Goal: Information Seeking & Learning: Learn about a topic

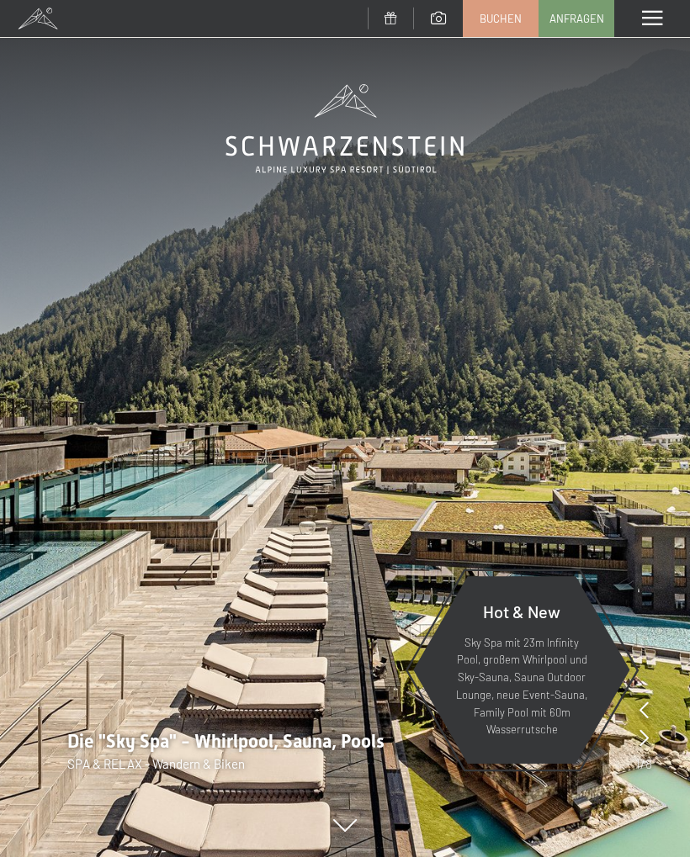
click at [644, 729] on icon at bounding box center [643, 737] width 9 height 17
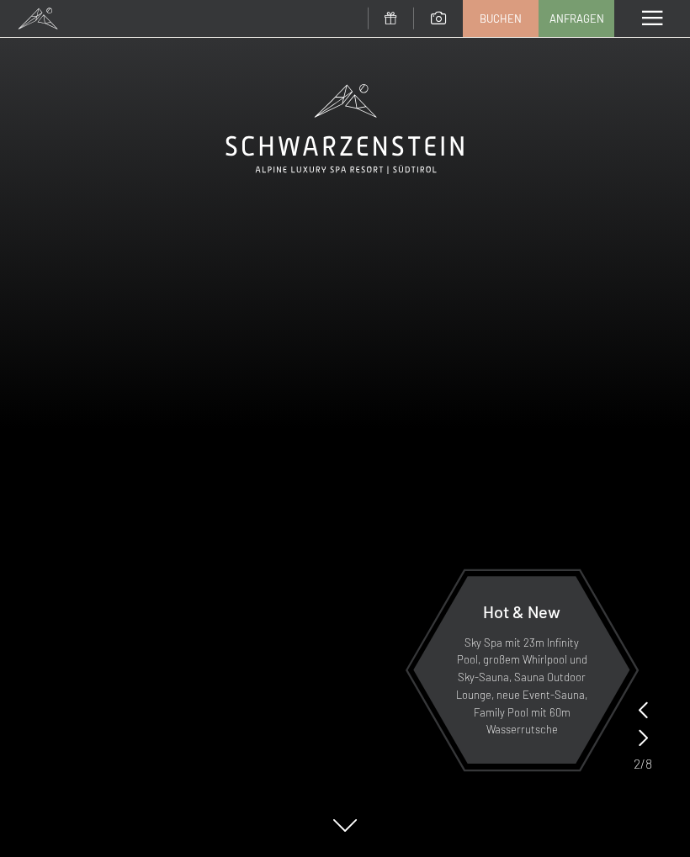
click at [644, 736] on icon at bounding box center [642, 737] width 9 height 17
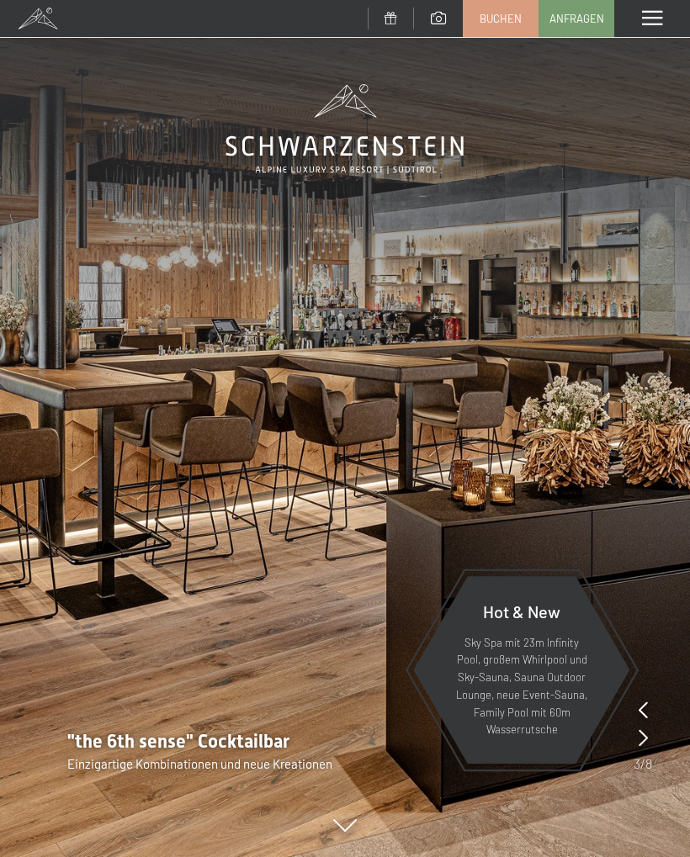
click at [639, 738] on icon at bounding box center [642, 737] width 9 height 17
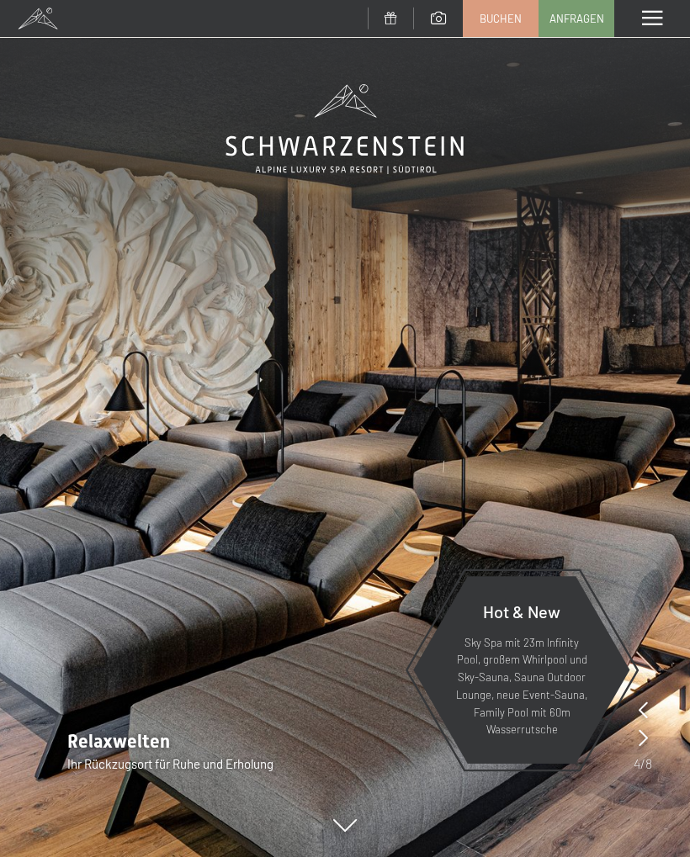
click at [644, 738] on icon at bounding box center [642, 737] width 9 height 17
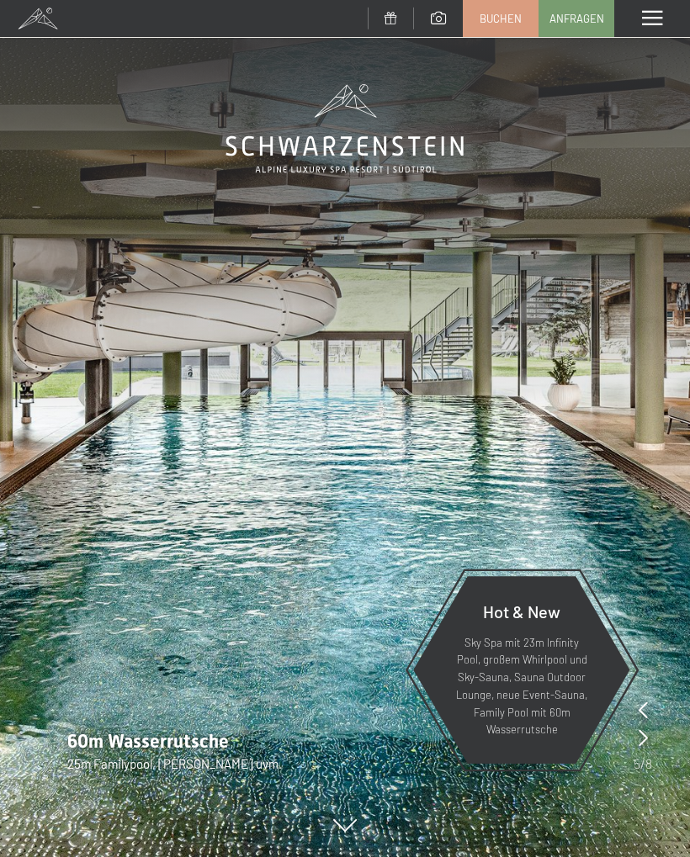
click at [646, 734] on icon at bounding box center [642, 737] width 9 height 17
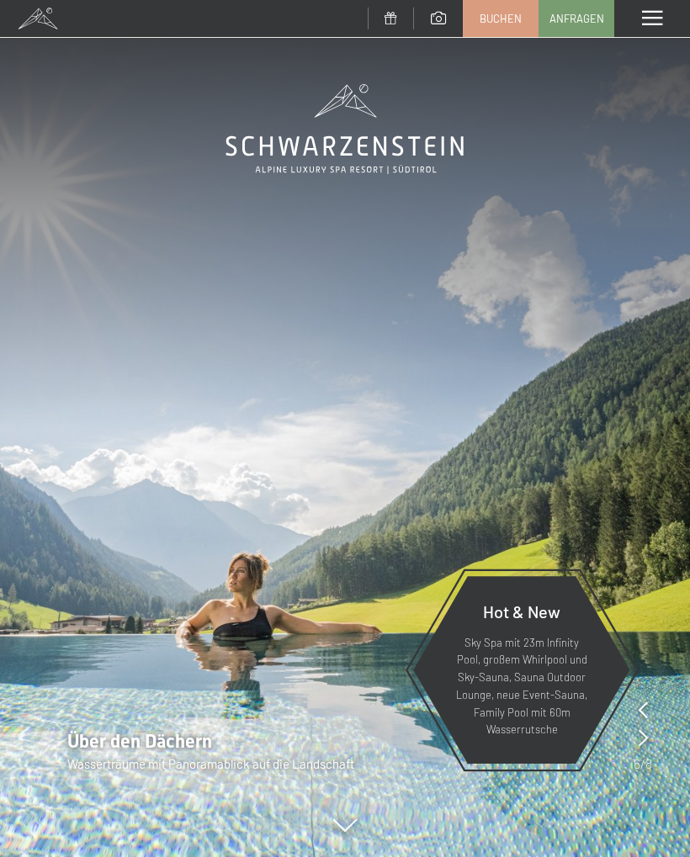
click at [643, 731] on icon at bounding box center [642, 737] width 9 height 17
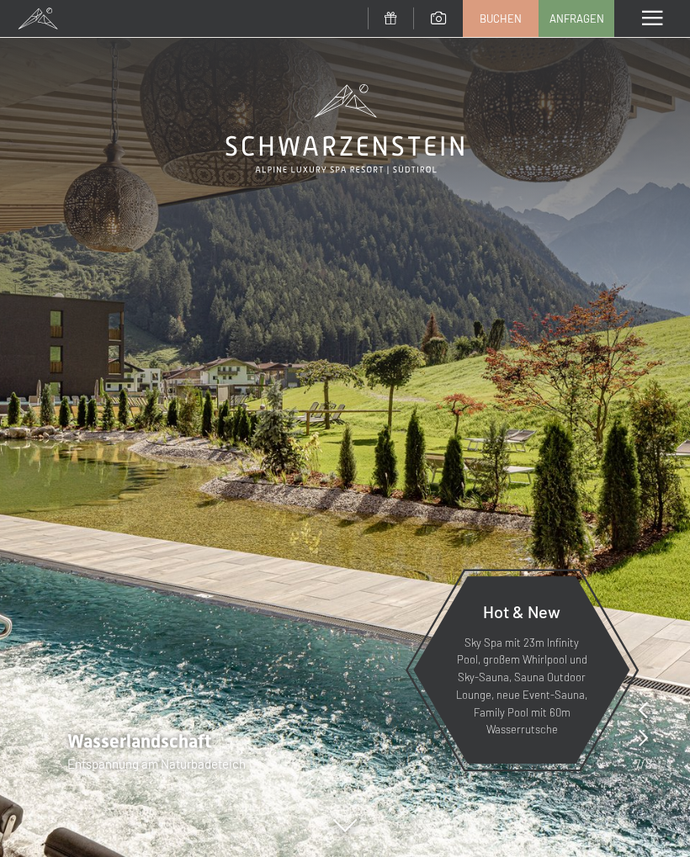
click at [639, 732] on icon at bounding box center [642, 737] width 9 height 17
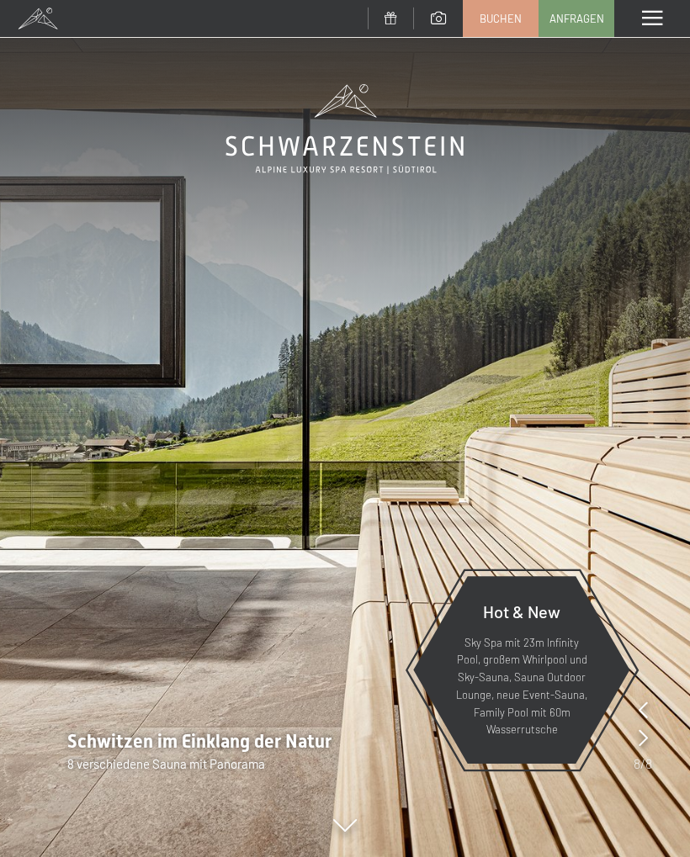
click at [646, 732] on icon at bounding box center [642, 737] width 9 height 17
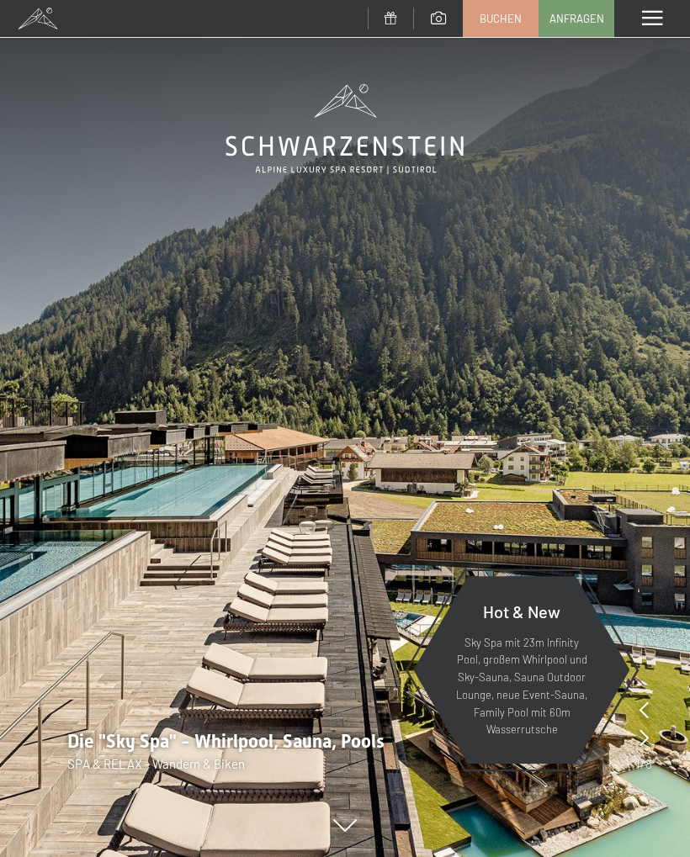
click at [650, 16] on span at bounding box center [652, 18] width 20 height 15
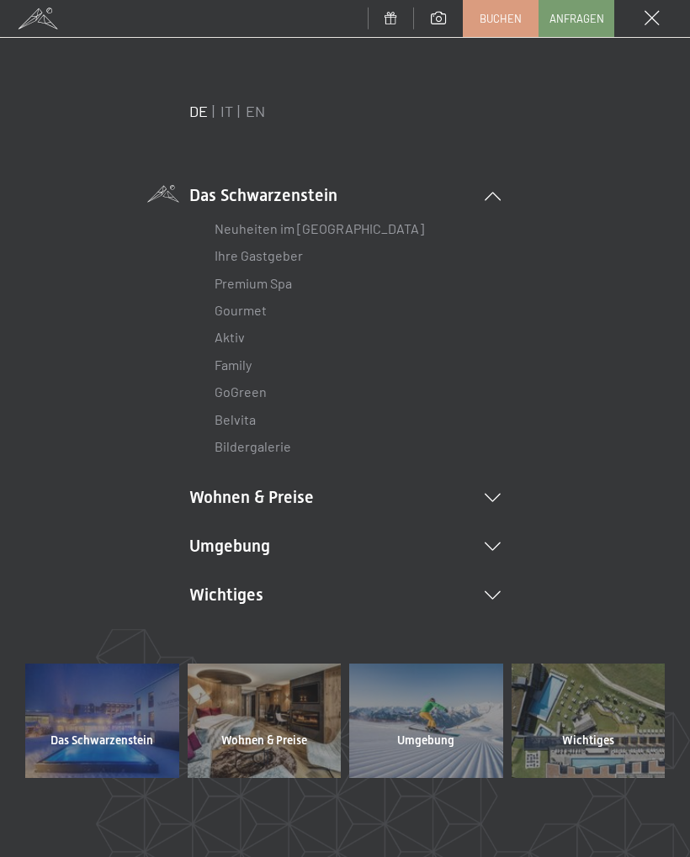
click at [243, 337] on link "Aktiv" at bounding box center [229, 337] width 30 height 16
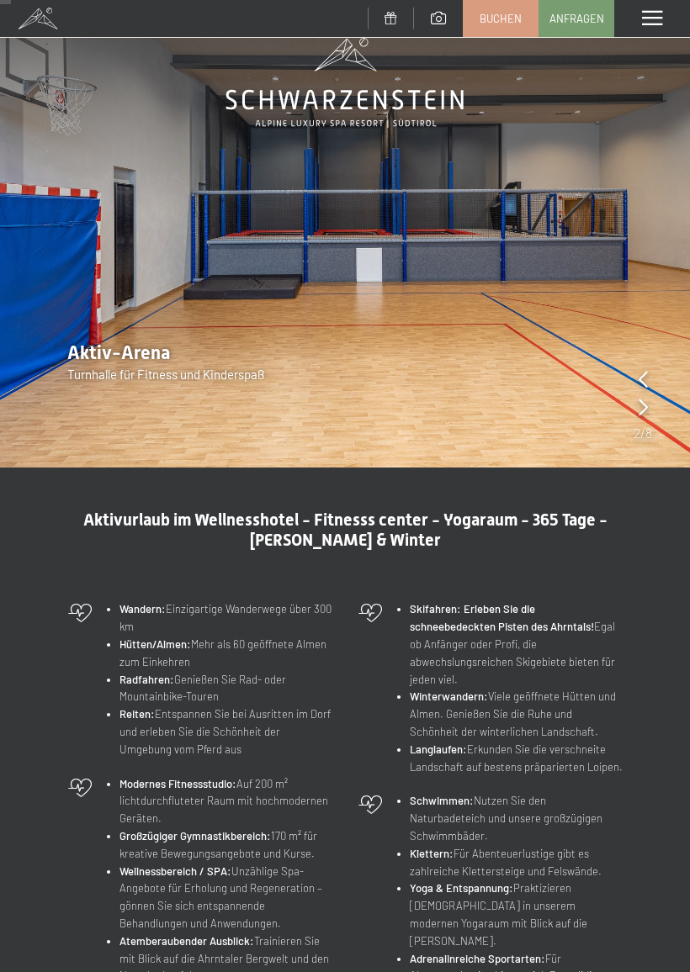
scroll to position [45, 0]
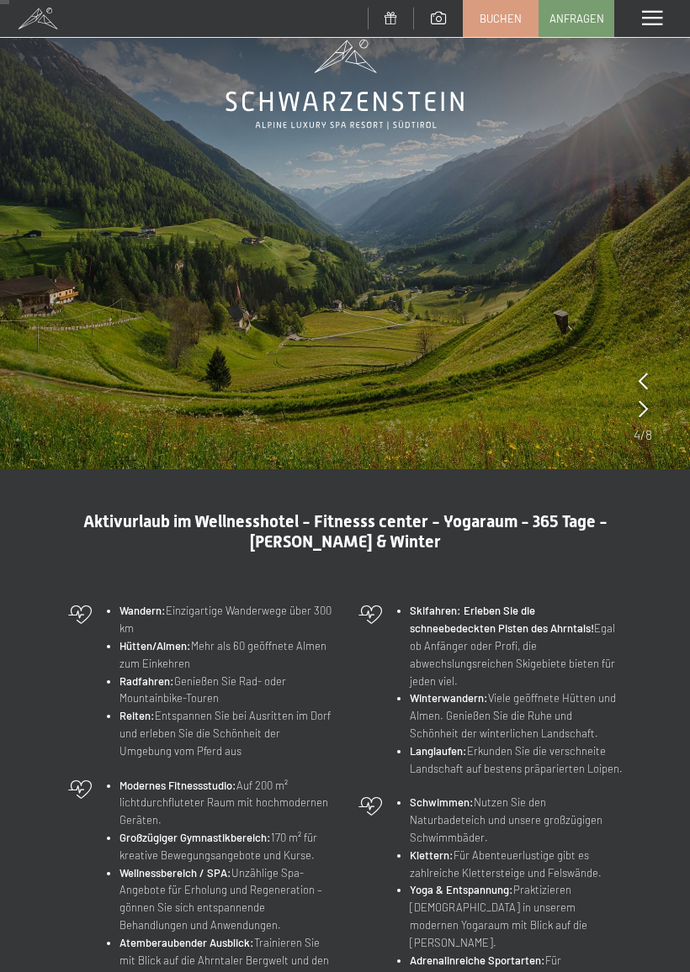
click at [643, 378] on icon at bounding box center [642, 381] width 9 height 17
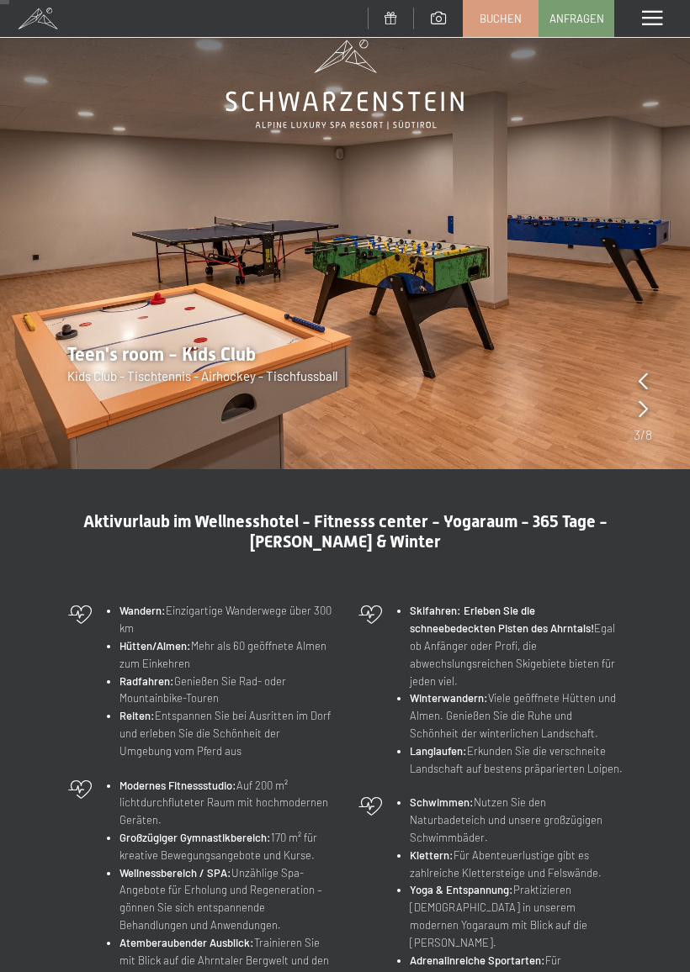
click at [646, 381] on icon at bounding box center [642, 381] width 9 height 17
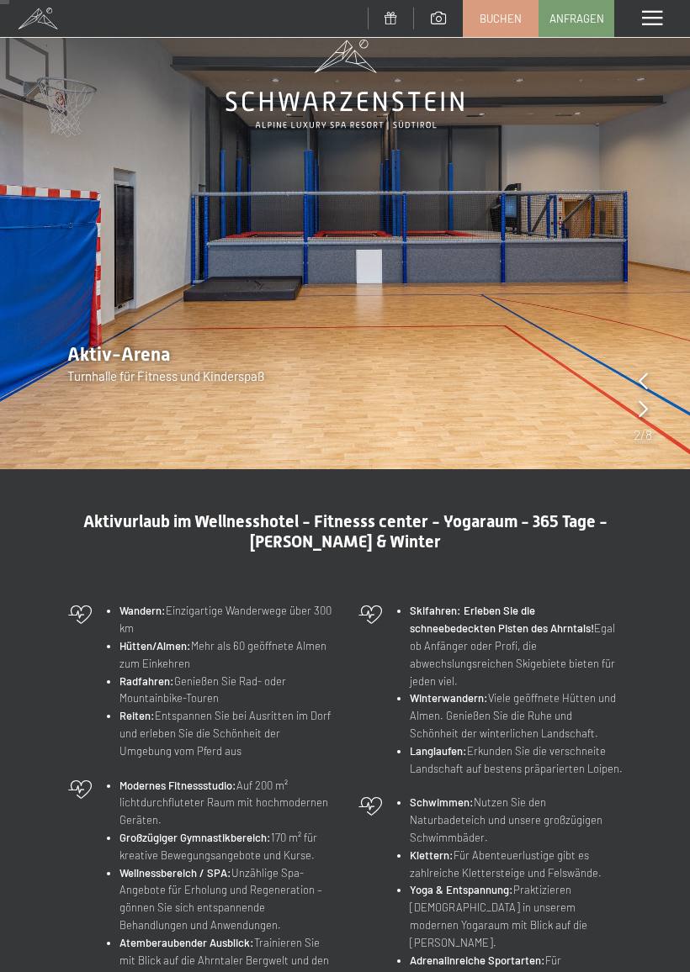
click at [642, 384] on icon at bounding box center [642, 381] width 9 height 17
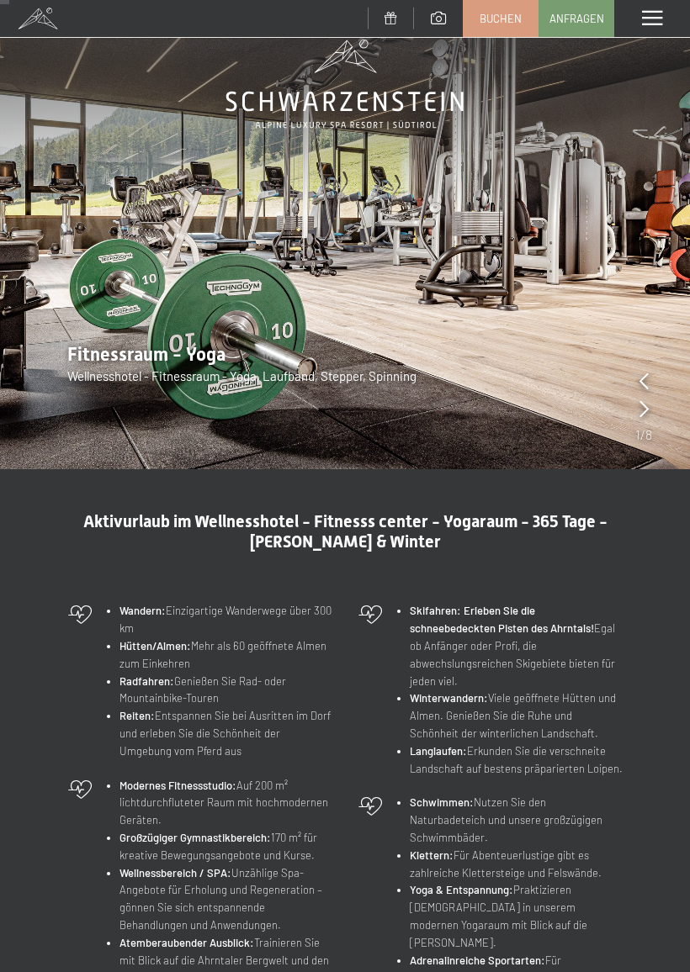
click at [646, 377] on icon at bounding box center [643, 381] width 9 height 17
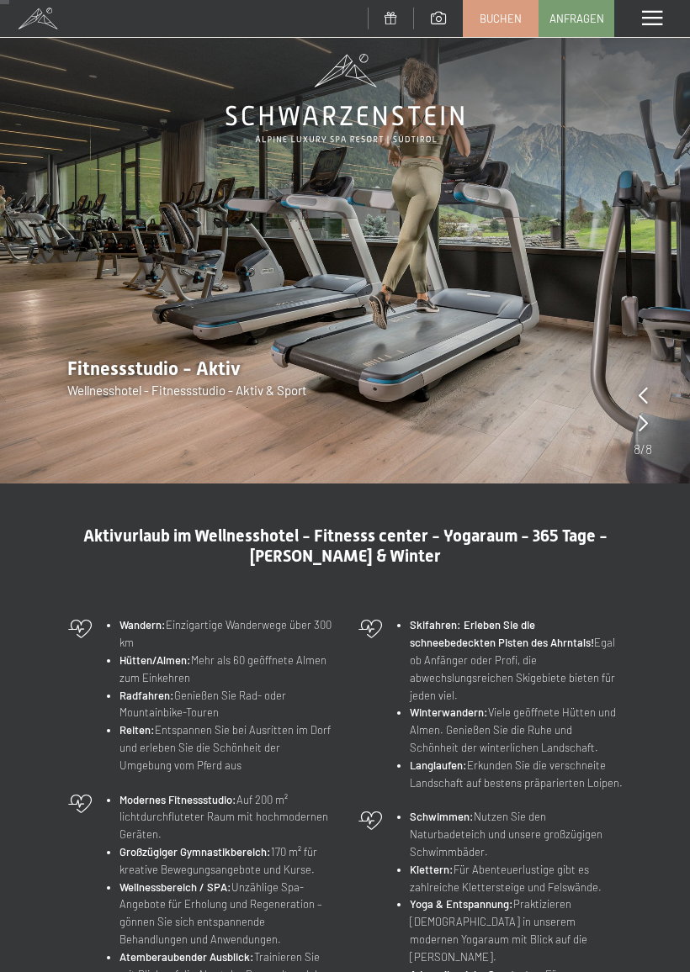
scroll to position [3, 0]
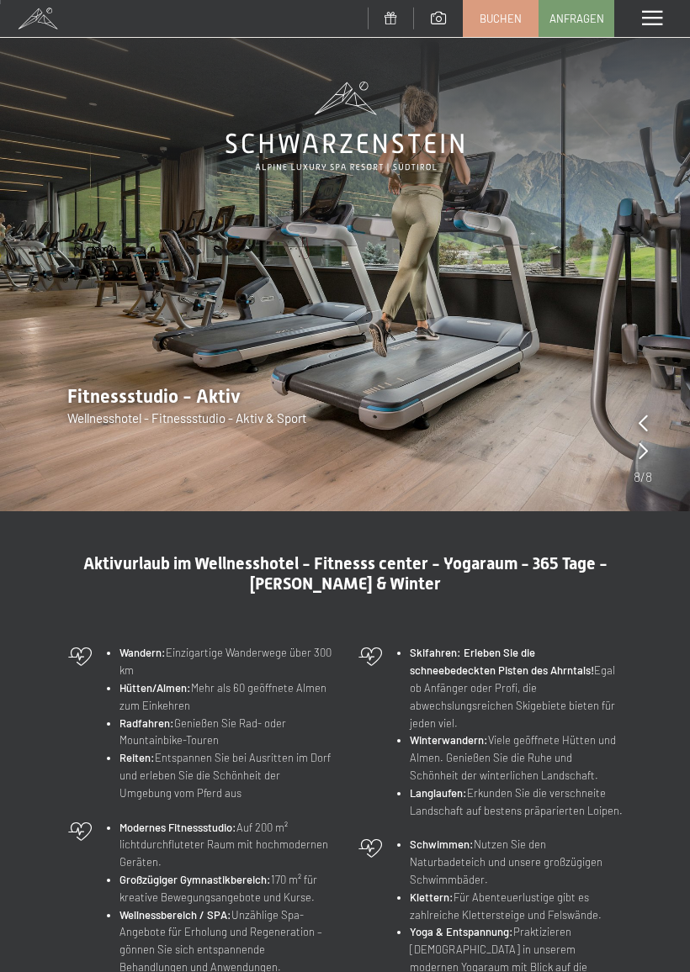
click at [643, 418] on icon at bounding box center [642, 423] width 9 height 17
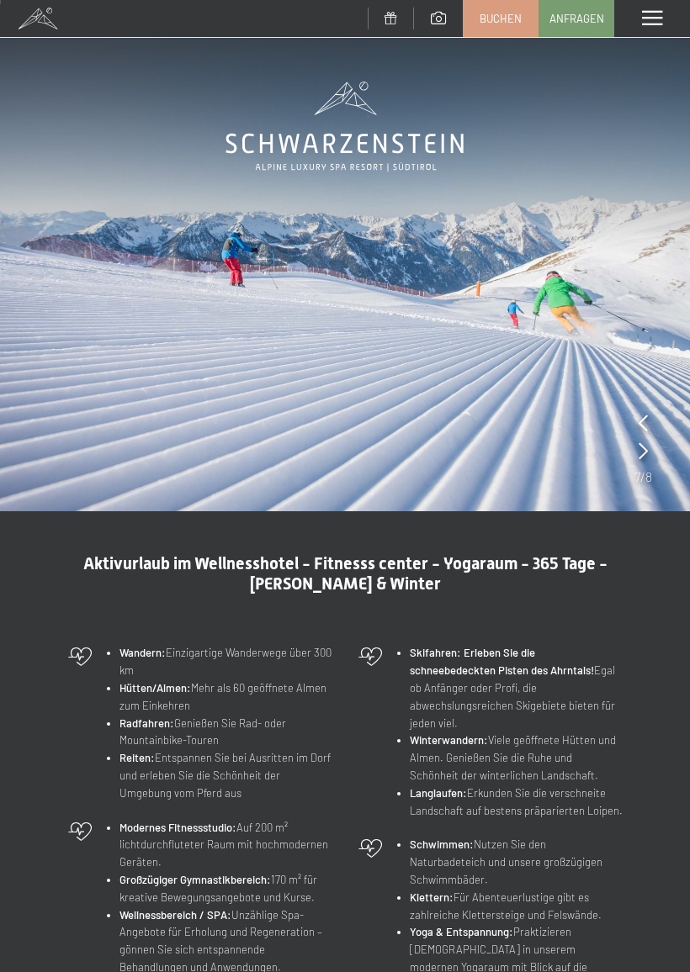
click at [647, 417] on icon at bounding box center [642, 423] width 9 height 17
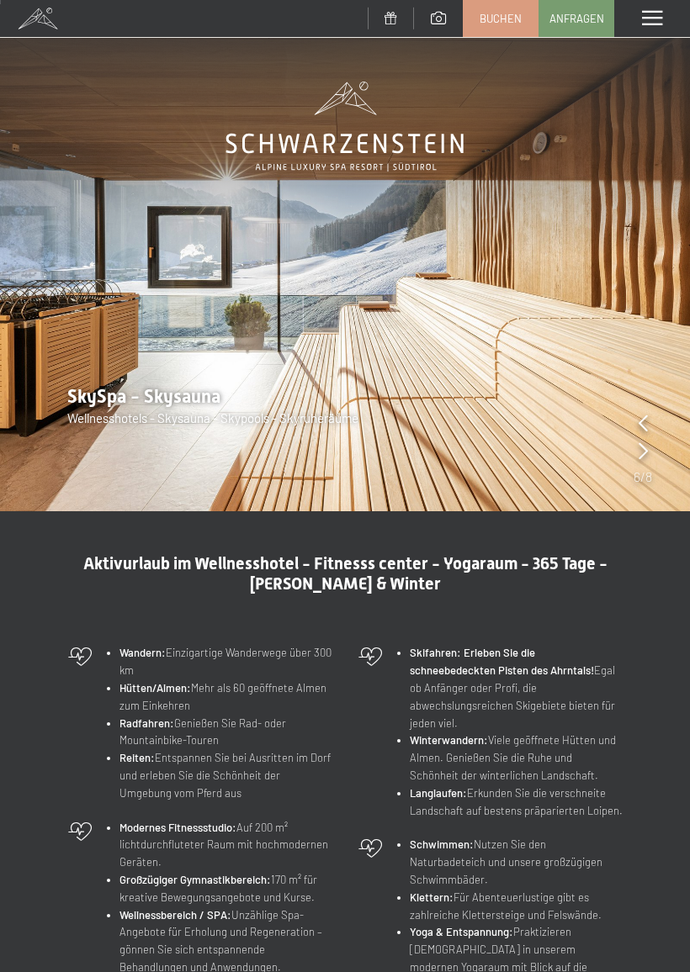
click at [641, 422] on icon at bounding box center [642, 423] width 9 height 17
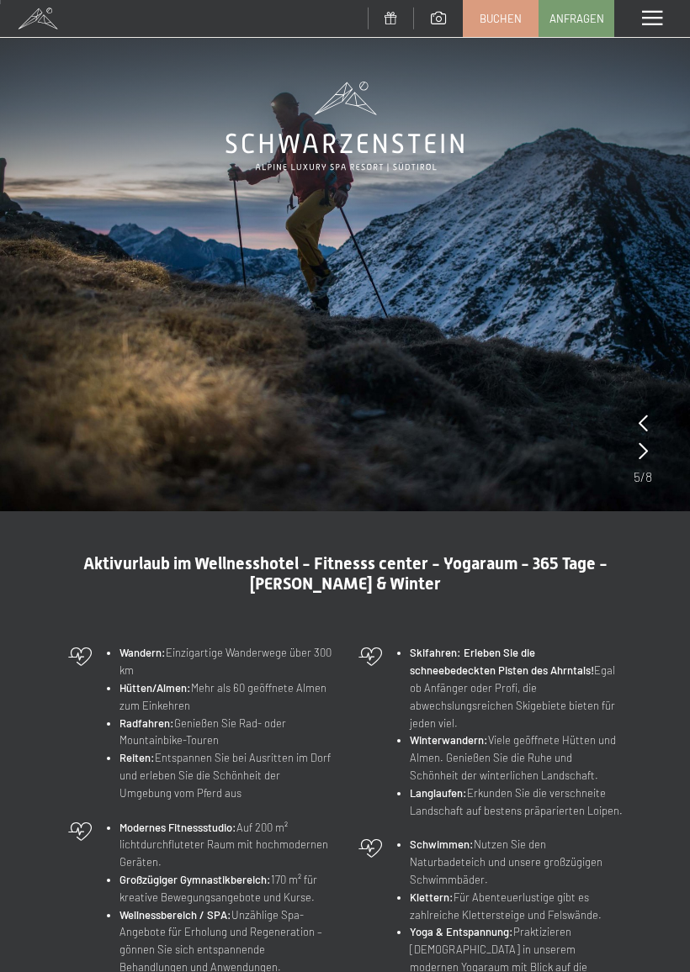
click at [643, 415] on icon at bounding box center [642, 423] width 9 height 17
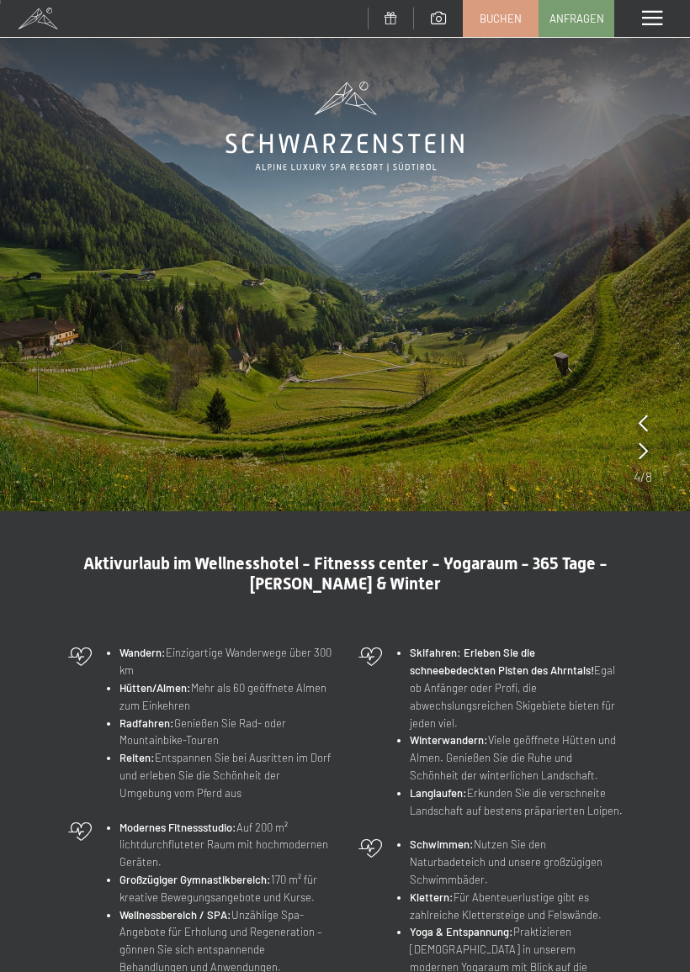
click at [641, 415] on icon at bounding box center [642, 423] width 9 height 17
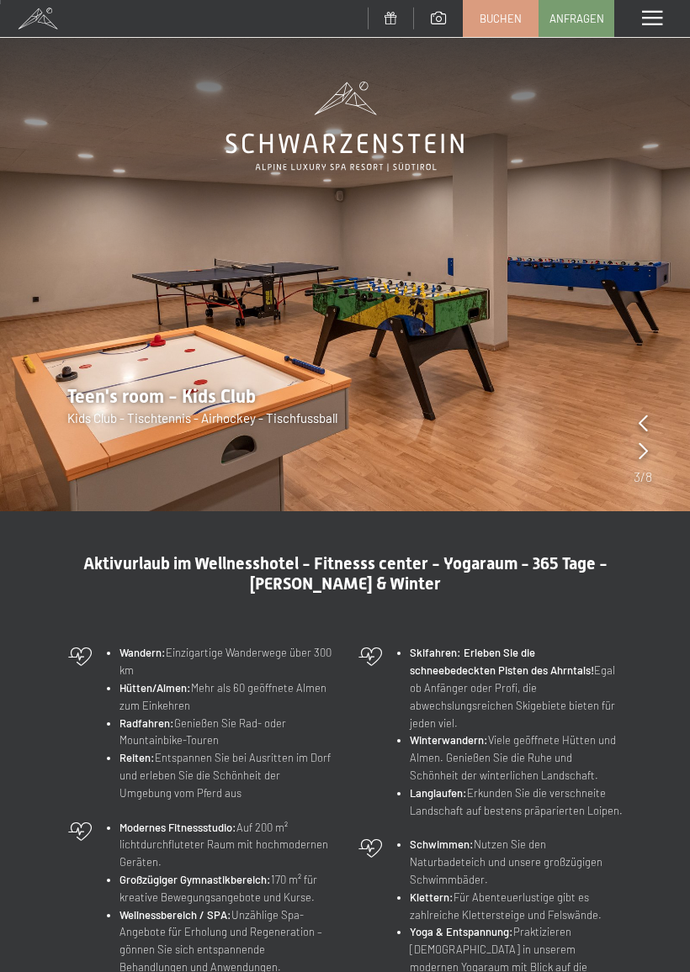
click at [640, 19] on div "Menü" at bounding box center [652, 18] width 76 height 37
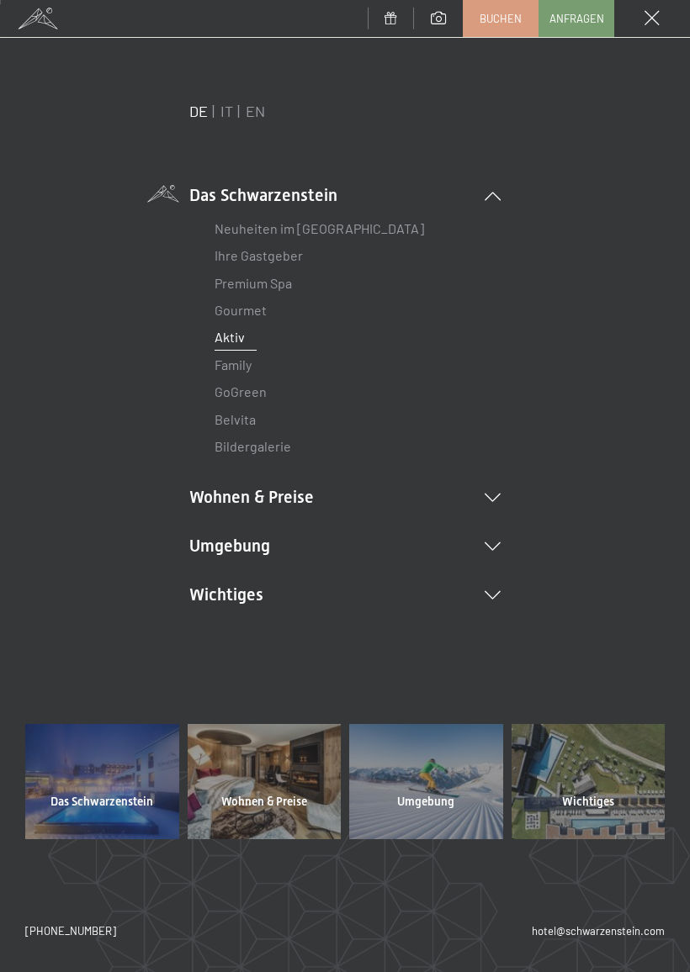
click at [284, 284] on link "Premium Spa" at bounding box center [252, 283] width 77 height 16
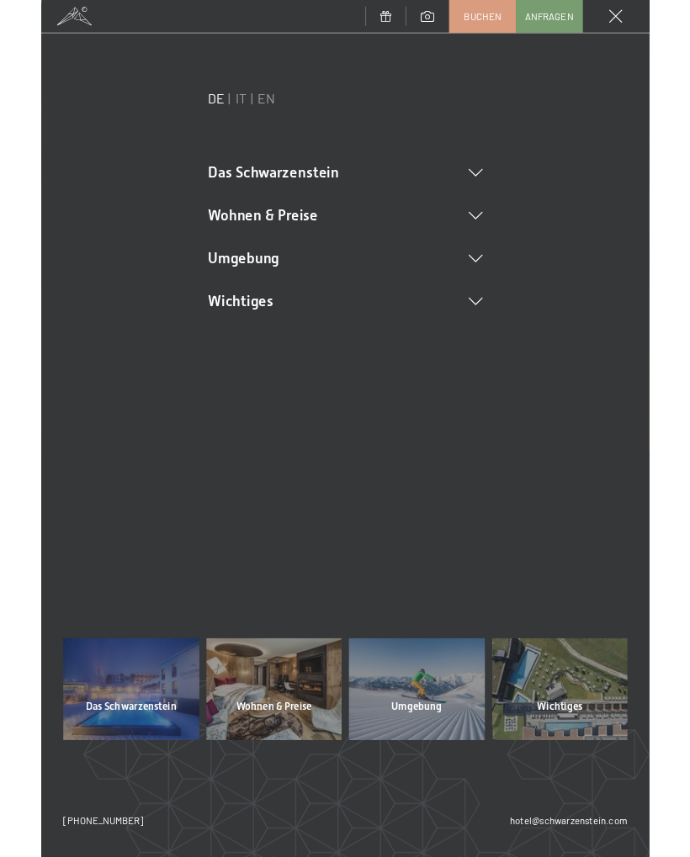
scroll to position [0, 0]
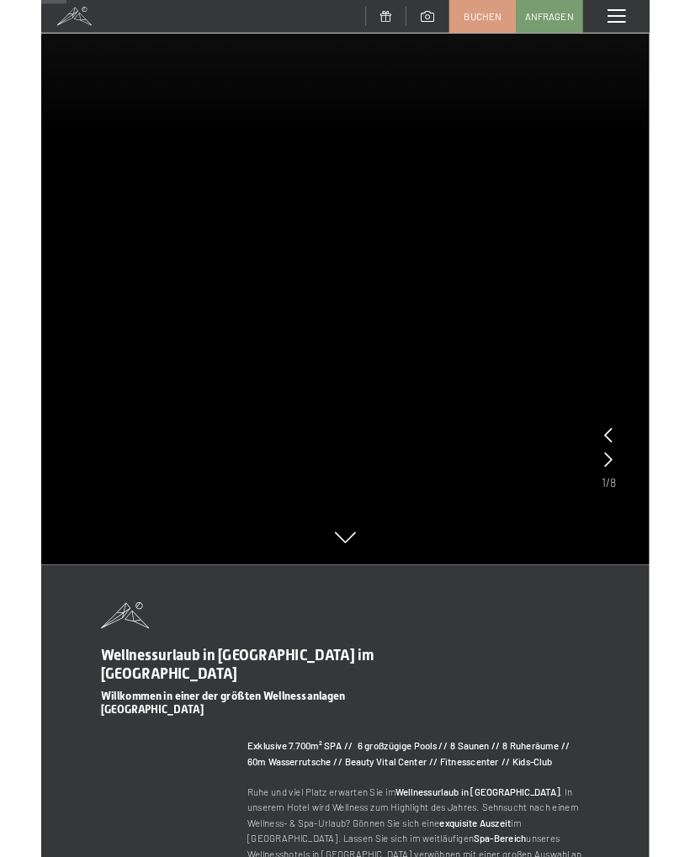
scroll to position [329, 0]
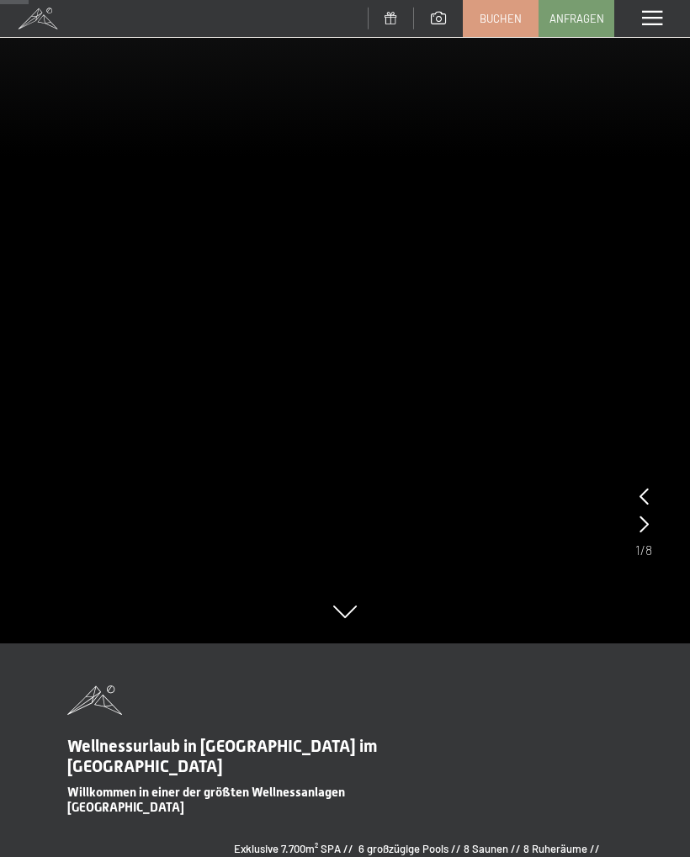
click at [647, 531] on icon at bounding box center [643, 524] width 9 height 17
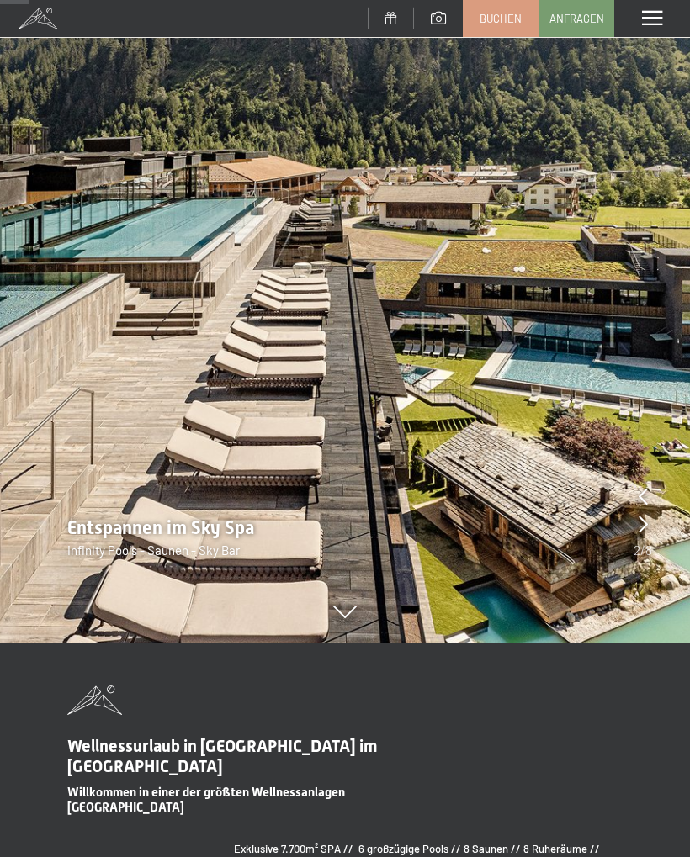
click at [643, 532] on icon at bounding box center [642, 524] width 9 height 17
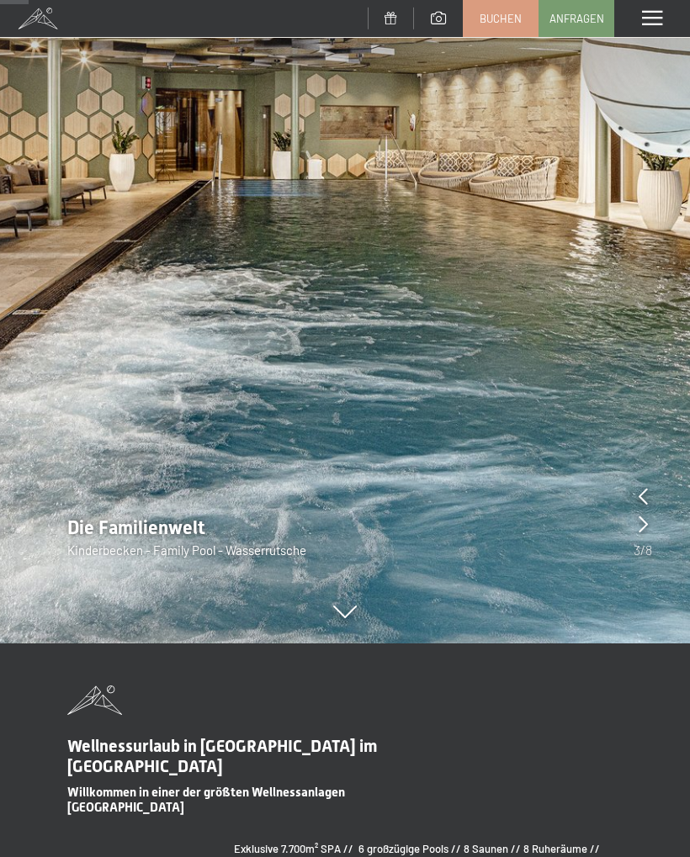
click at [643, 529] on icon at bounding box center [642, 524] width 9 height 17
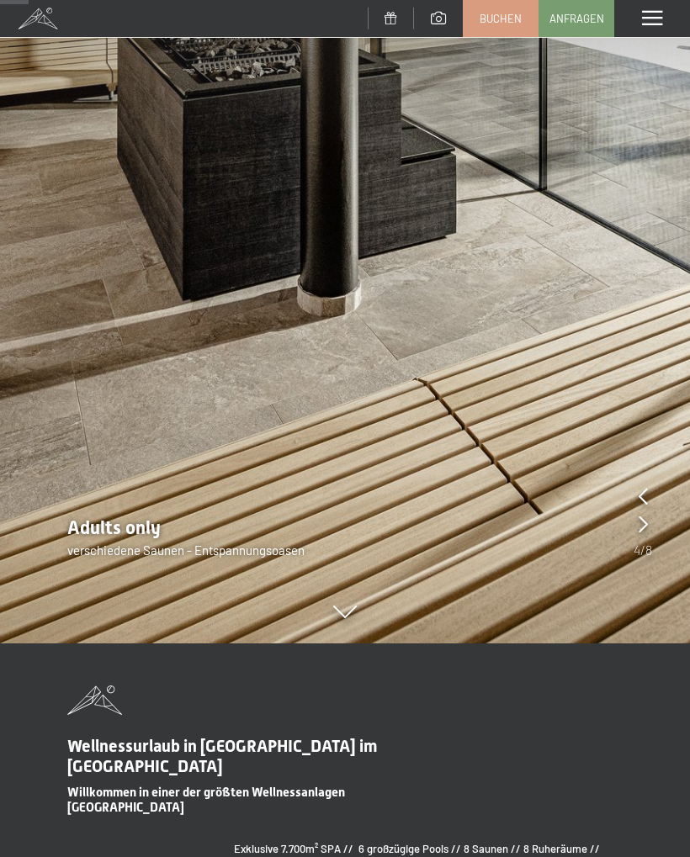
click at [647, 527] on icon at bounding box center [642, 524] width 9 height 17
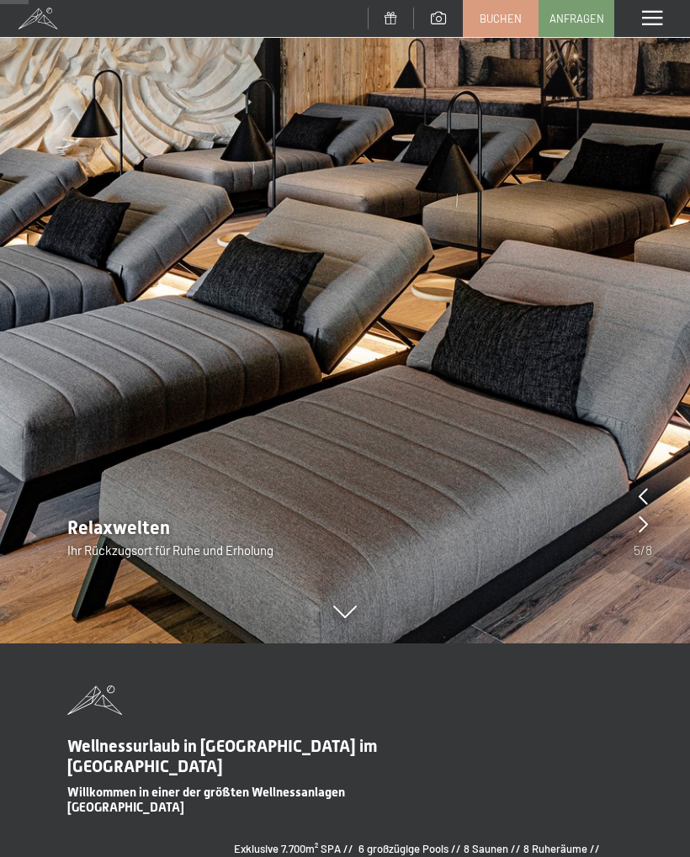
click at [643, 532] on icon at bounding box center [642, 524] width 9 height 17
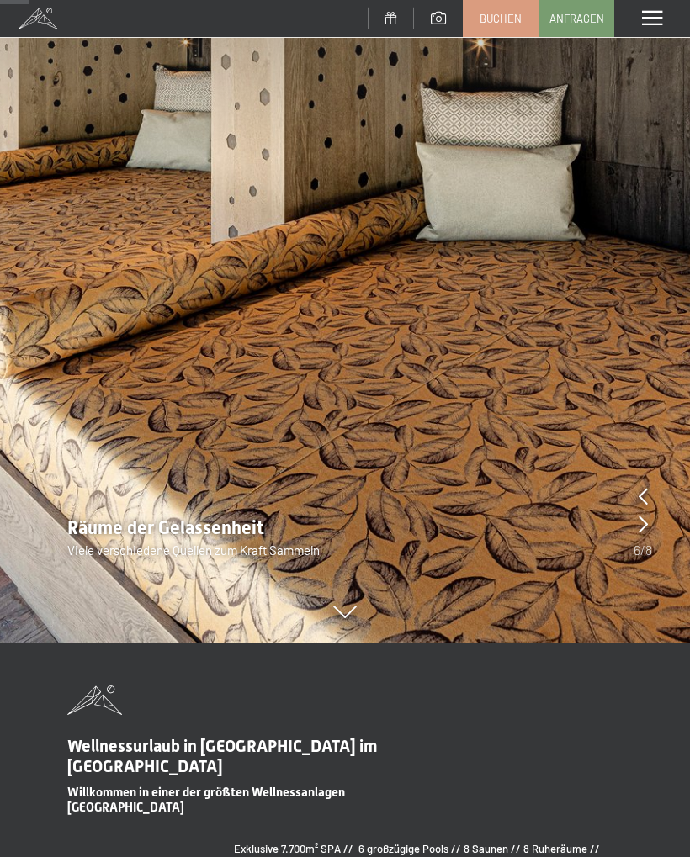
click at [646, 534] on div at bounding box center [642, 525] width 9 height 24
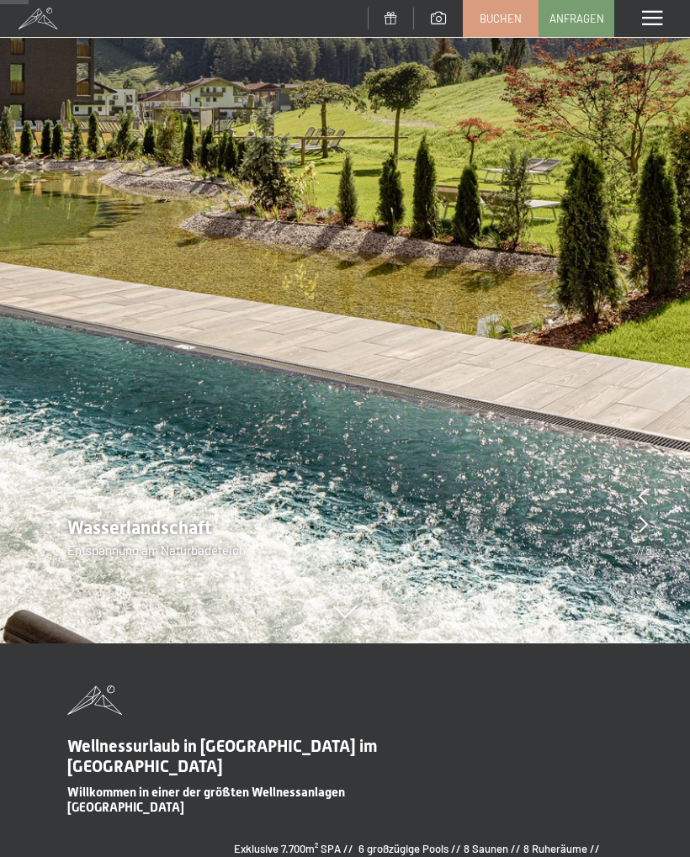
click at [632, 529] on div "Wasserlandschaft Entspannung am Naturbadeteich" at bounding box center [345, 538] width 690 height 44
click at [644, 532] on icon at bounding box center [642, 524] width 9 height 17
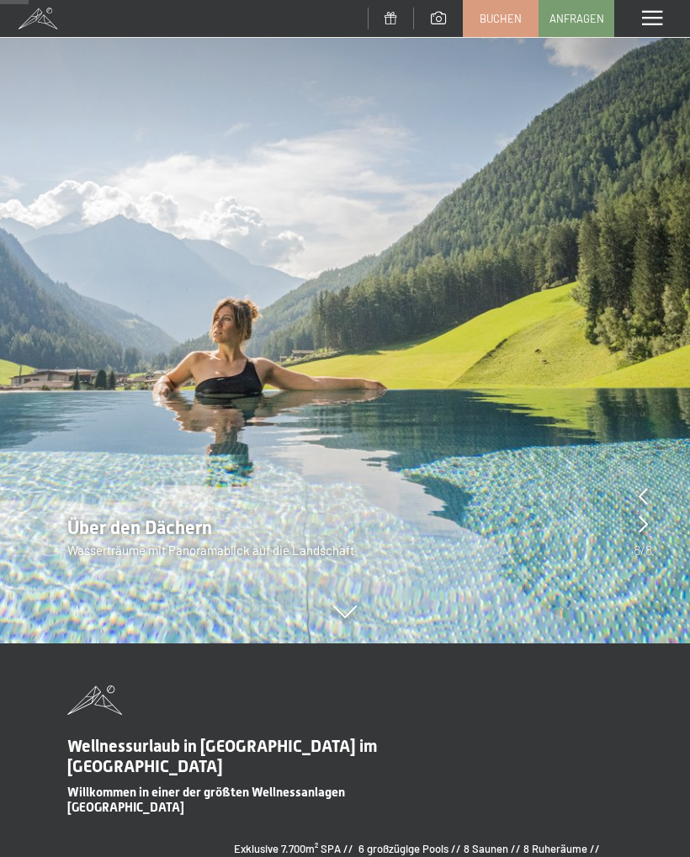
click at [641, 527] on icon at bounding box center [642, 524] width 9 height 17
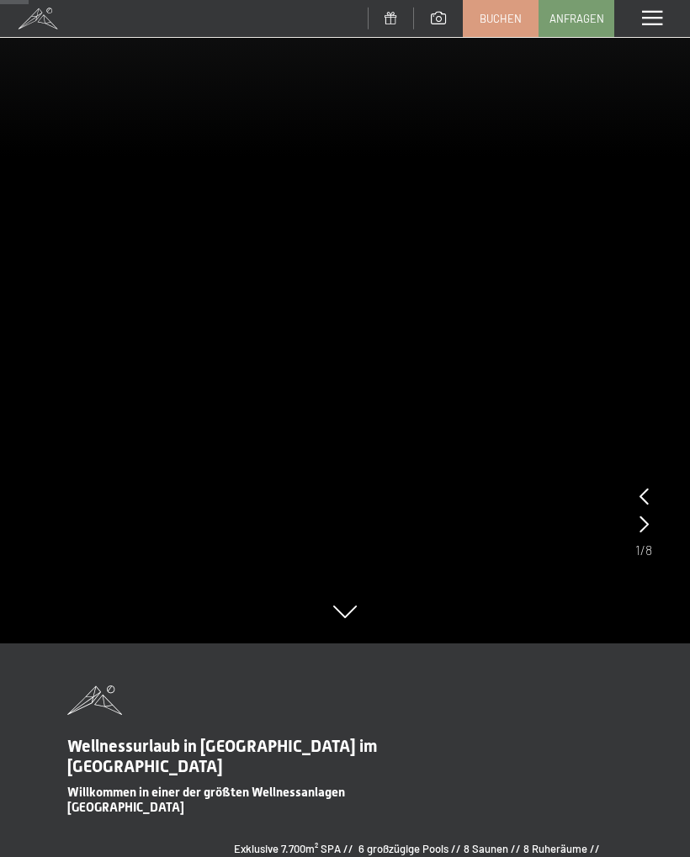
click at [633, 531] on video at bounding box center [345, 157] width 690 height 972
click at [644, 529] on icon at bounding box center [643, 524] width 9 height 17
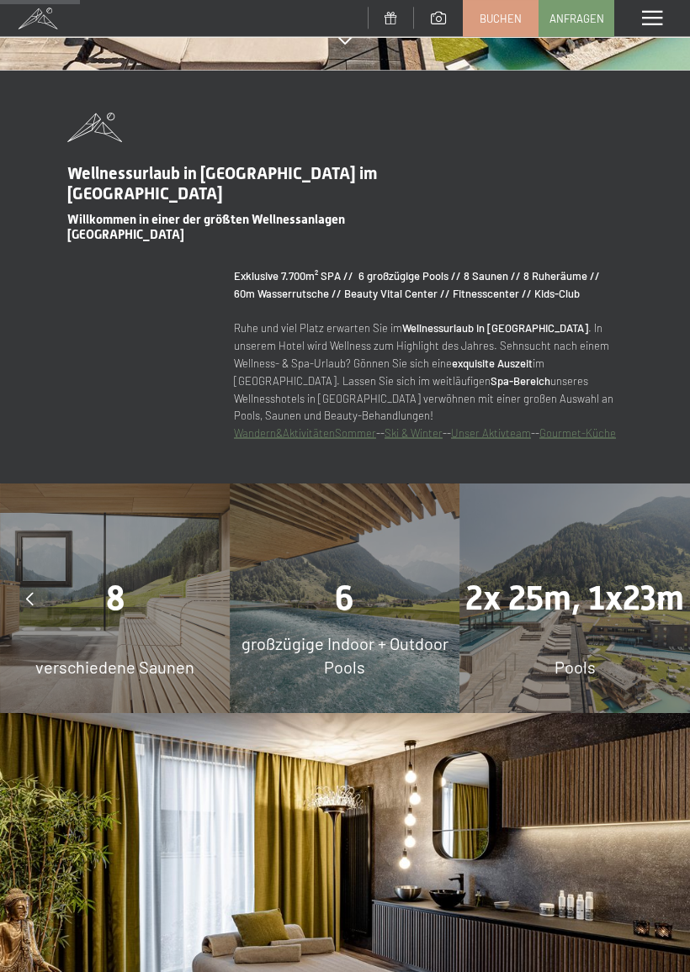
scroll to position [902, 0]
click at [403, 633] on span "großzügige Indoor + Outdoor Pools" at bounding box center [344, 655] width 207 height 44
click at [614, 635] on div "2x 25m, 1x23m Pools" at bounding box center [575, 599] width 230 height 230
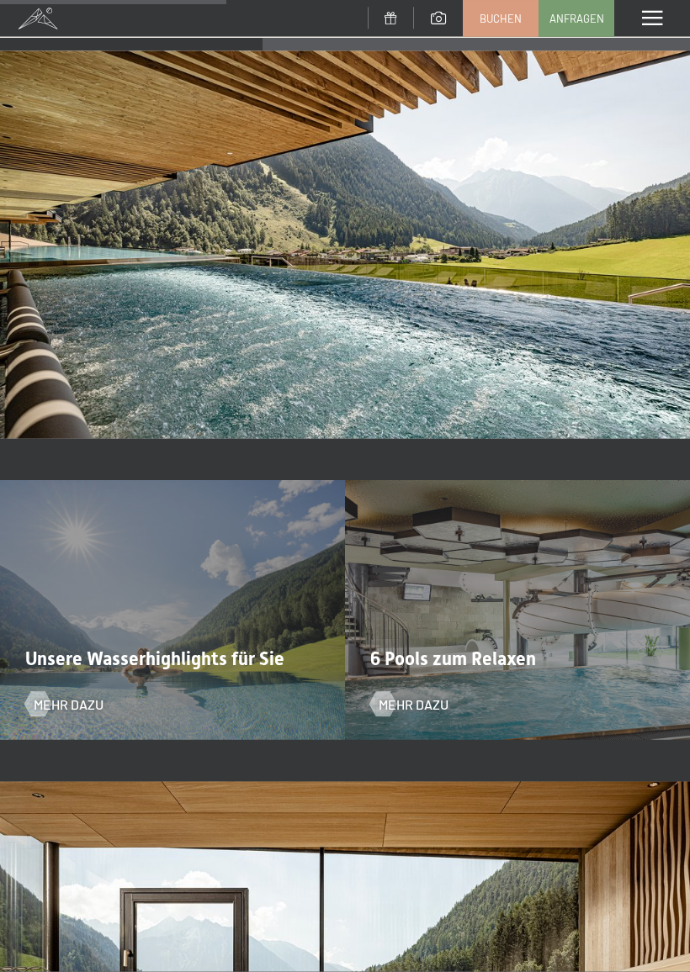
scroll to position [2566, 0]
click at [515, 678] on div "6 Pools zum Relaxen Mehr dazu" at bounding box center [517, 609] width 345 height 259
click at [416, 686] on div "6 Pools zum Relaxen Mehr dazu" at bounding box center [517, 609] width 345 height 259
click at [426, 700] on span "Mehr dazu" at bounding box center [413, 704] width 70 height 19
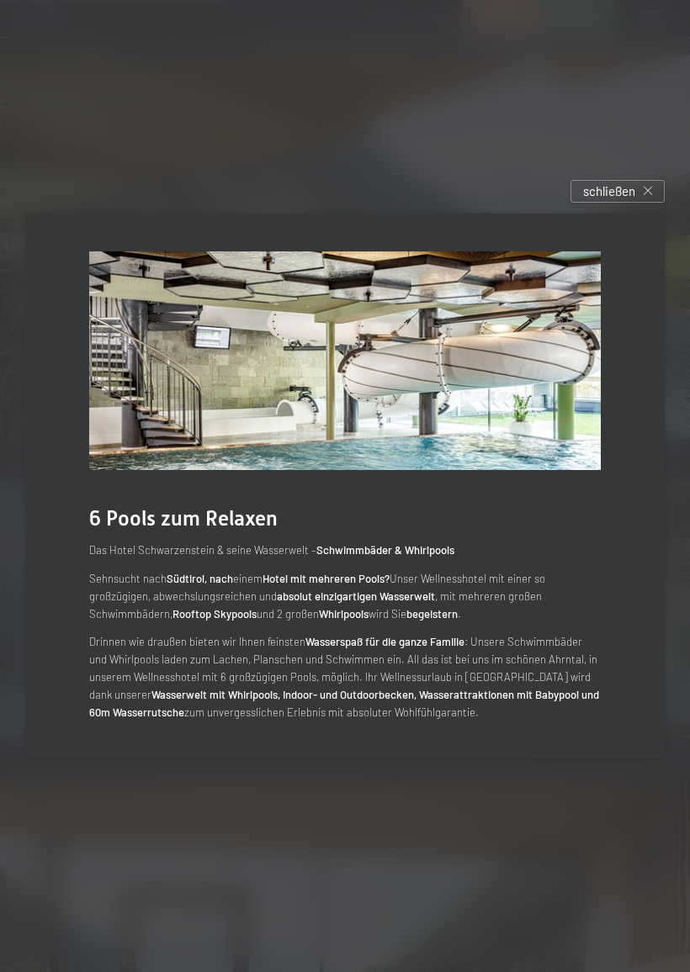
click at [627, 194] on span "schließen" at bounding box center [609, 192] width 52 height 18
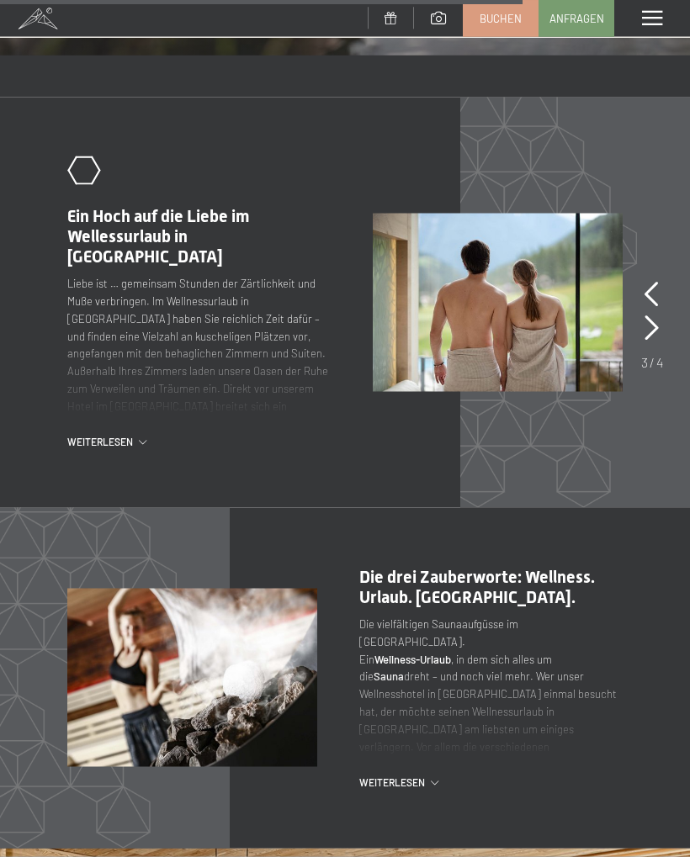
scroll to position [4875, 0]
click at [649, 320] on icon at bounding box center [651, 327] width 14 height 25
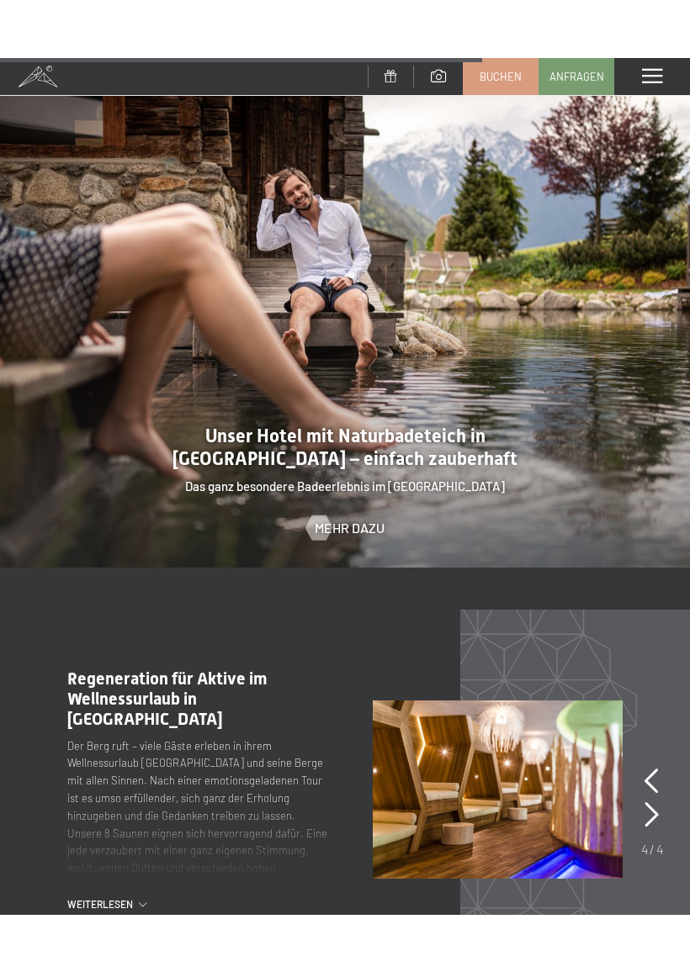
scroll to position [4411, 0]
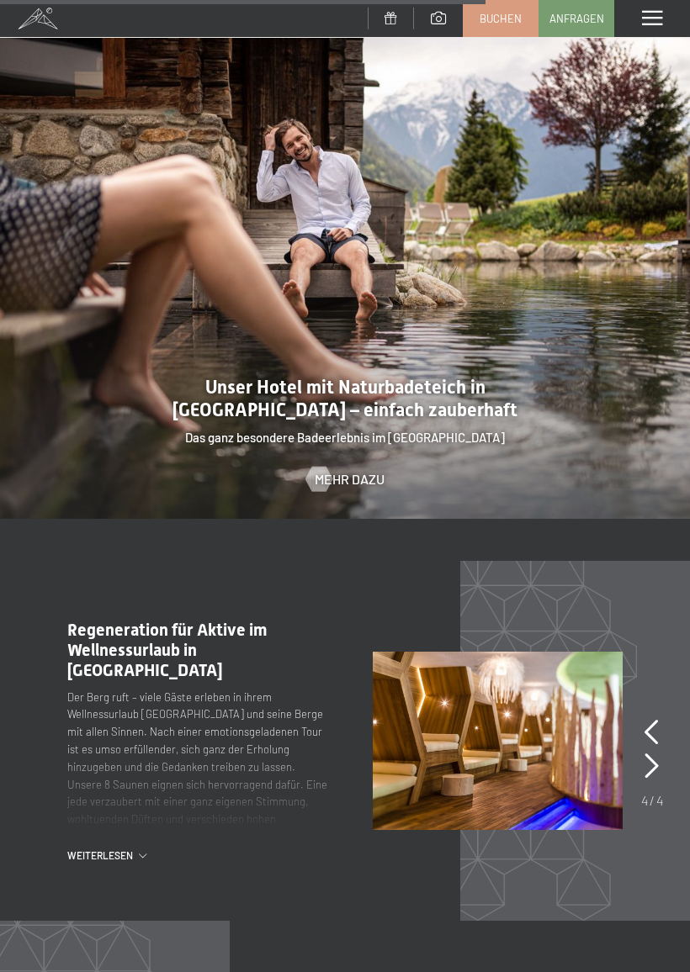
click at [643, 32] on div "Menü" at bounding box center [652, 18] width 76 height 37
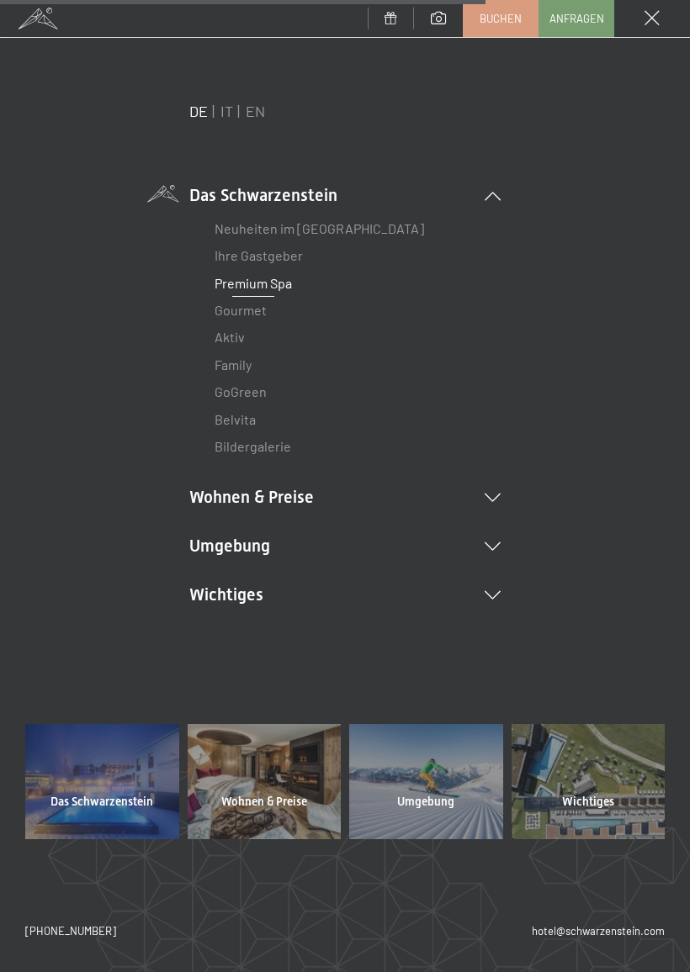
click at [648, 11] on span at bounding box center [651, 18] width 15 height 15
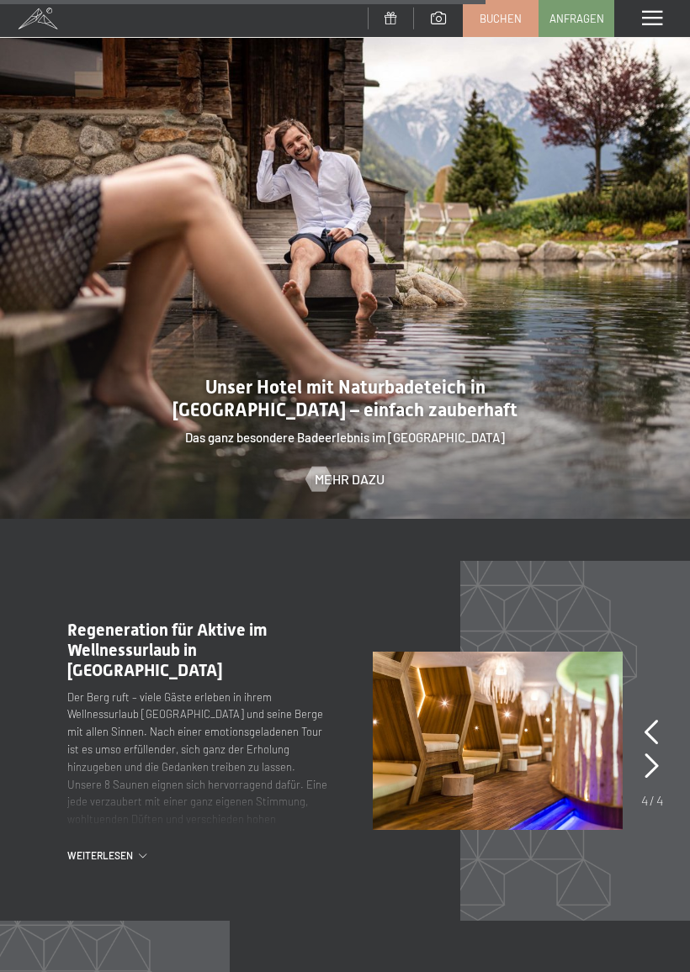
click at [656, 16] on span at bounding box center [652, 18] width 20 height 15
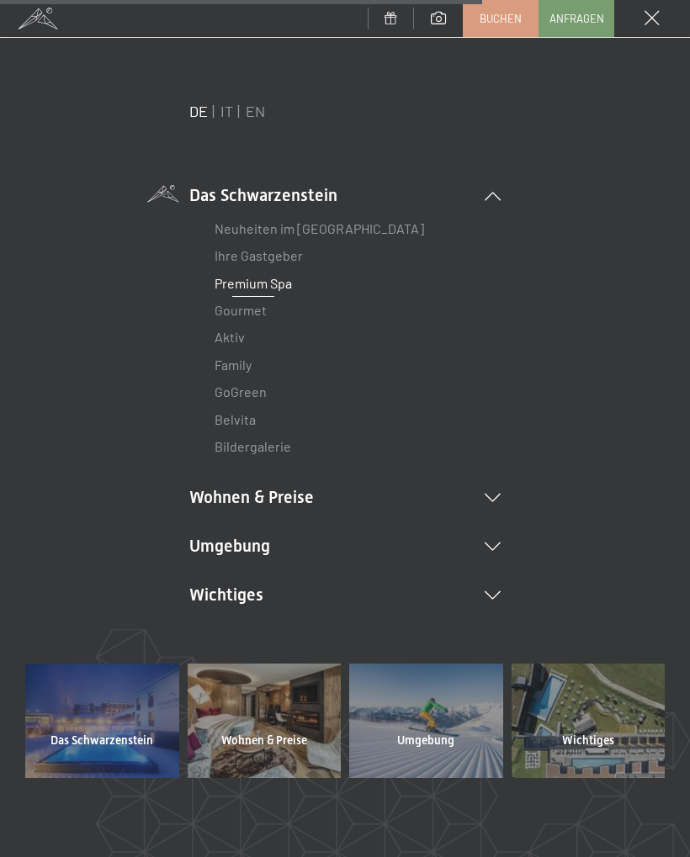
scroll to position [0, 0]
click at [252, 305] on link "Gourmet" at bounding box center [240, 310] width 52 height 16
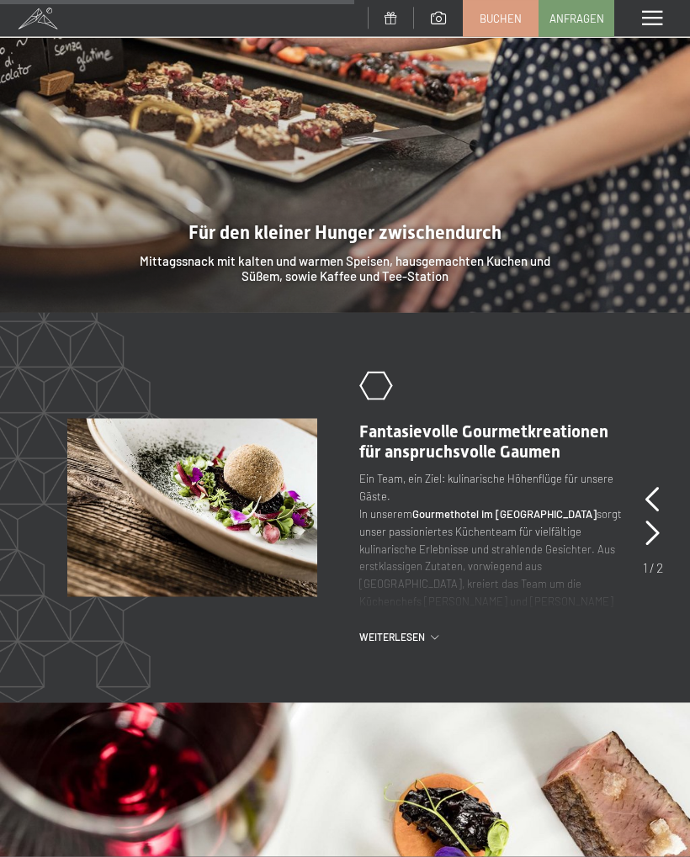
scroll to position [2401, 0]
